Goal: Information Seeking & Learning: Learn about a topic

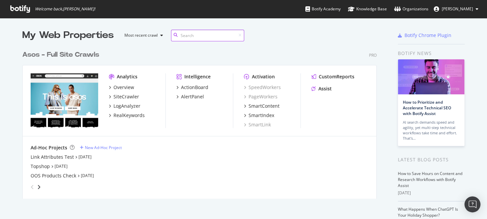
scroll to position [151, 354]
click at [124, 117] on div "RealKeywords" at bounding box center [129, 115] width 31 height 7
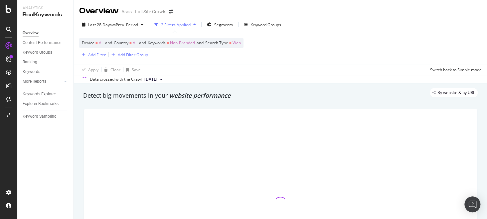
click at [235, 76] on div "Data crossed with the Crawl [DATE]" at bounding box center [280, 79] width 413 height 8
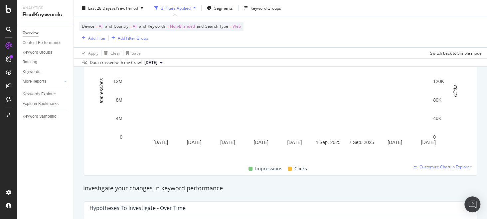
scroll to position [122, 0]
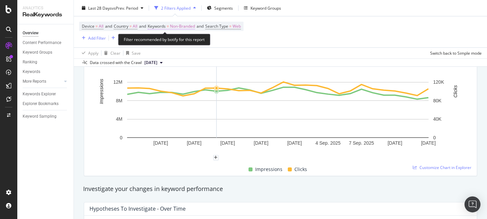
click at [185, 25] on span "Non-Branded" at bounding box center [182, 26] width 25 height 9
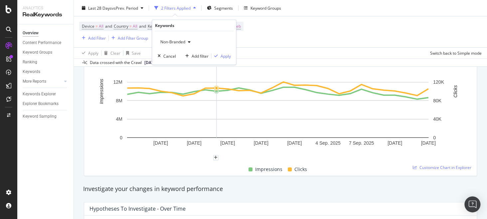
click at [167, 42] on span "Non-Branded" at bounding box center [171, 42] width 28 height 6
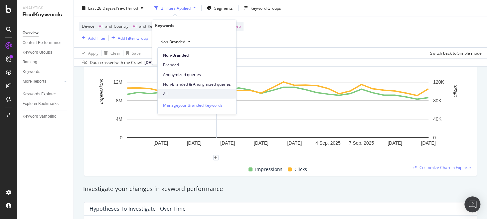
click at [183, 92] on span "All" at bounding box center [197, 94] width 68 height 6
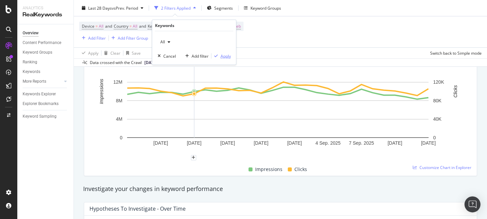
click at [223, 55] on div "Apply" at bounding box center [225, 56] width 10 height 6
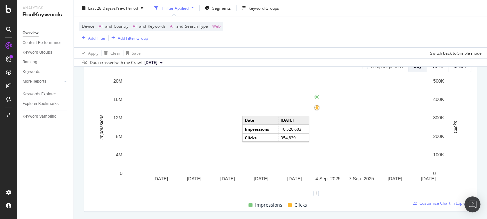
scroll to position [86, 0]
